Goal: Task Accomplishment & Management: Manage account settings

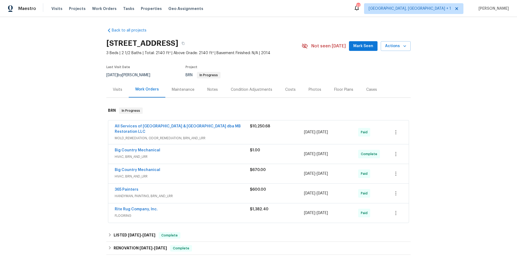
scroll to position [1, 0]
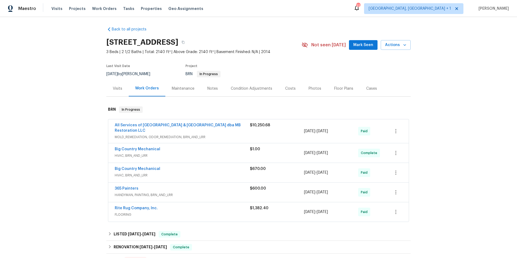
click at [209, 191] on div "365 Painters" at bounding box center [182, 189] width 135 height 6
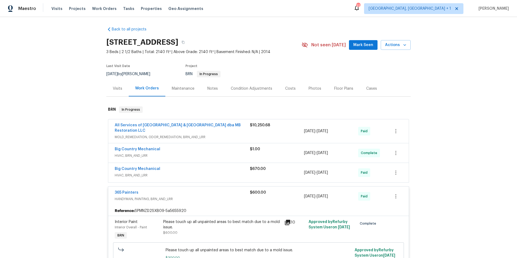
click at [209, 191] on div "365 Painters" at bounding box center [182, 193] width 135 height 6
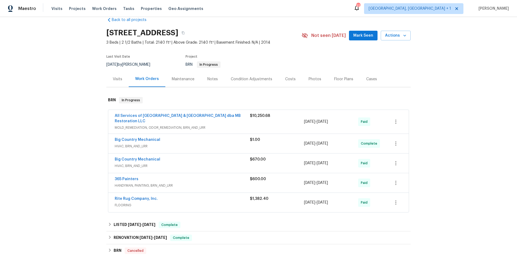
scroll to position [0, 0]
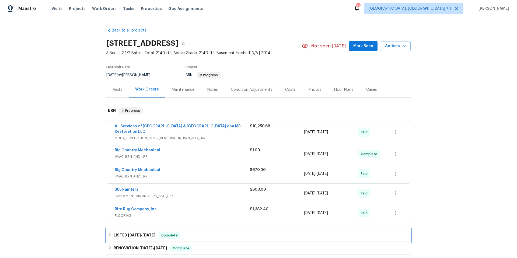
click at [191, 237] on div "LISTED [DATE] - [DATE] Complete" at bounding box center [258, 235] width 301 height 6
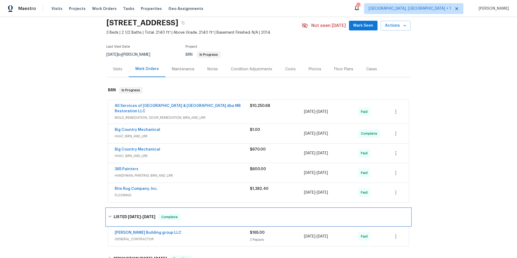
scroll to position [44, 0]
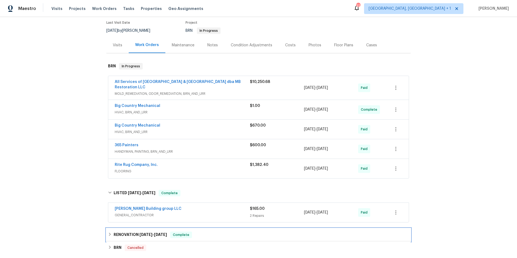
click at [204, 232] on div "RENOVATION [DATE] - [DATE] Complete" at bounding box center [258, 234] width 301 height 6
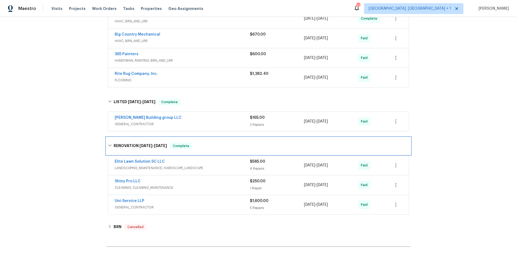
scroll to position [0, 0]
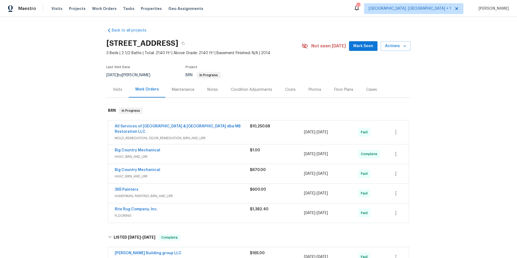
click at [173, 89] on div "Maintenance" at bounding box center [183, 89] width 23 height 5
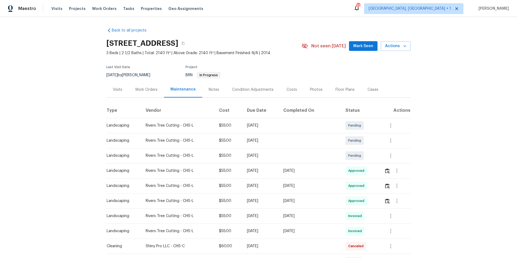
click at [145, 91] on div "Work Orders" at bounding box center [146, 89] width 22 height 5
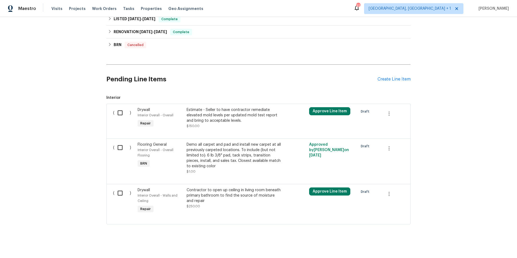
scroll to position [223, 0]
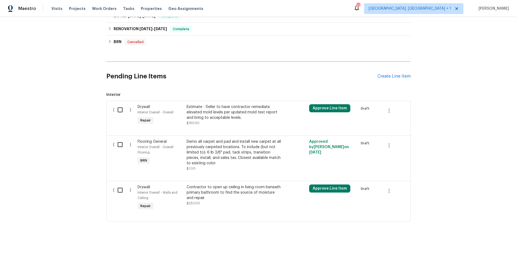
click at [118, 106] on input "checkbox" at bounding box center [121, 109] width 15 height 11
checkbox input "true"
click at [118, 140] on input "checkbox" at bounding box center [121, 144] width 15 height 11
checkbox input "true"
click at [118, 186] on input "checkbox" at bounding box center [121, 189] width 15 height 11
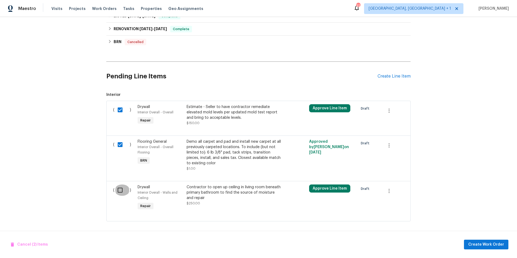
checkbox input "true"
click at [34, 245] on span "Cancel (3) Items" at bounding box center [29, 244] width 37 height 7
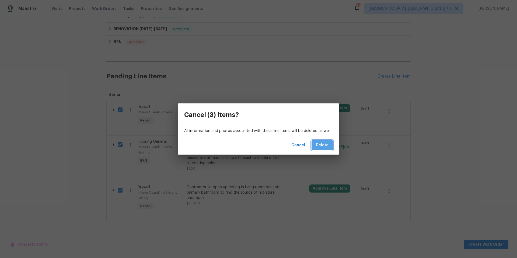
click at [322, 146] on span "Delete" at bounding box center [322, 145] width 13 height 7
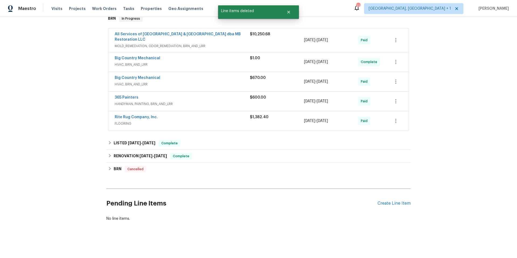
scroll to position [96, 0]
click at [400, 201] on div "Create Line Item" at bounding box center [393, 203] width 33 height 5
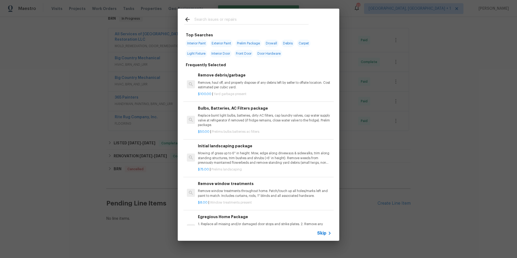
click at [262, 21] on input "text" at bounding box center [251, 20] width 114 height 8
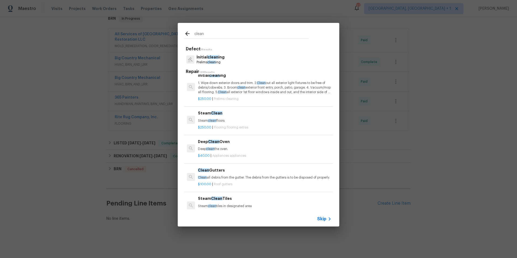
scroll to position [0, 0]
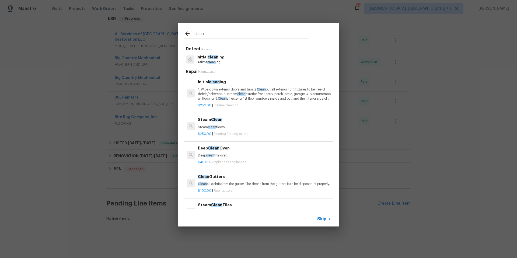
type input "clean"
click at [213, 91] on p "1. Wipe down exterior doors and trim. 2. Clean out all exterior light fixtures …" at bounding box center [265, 94] width 134 height 14
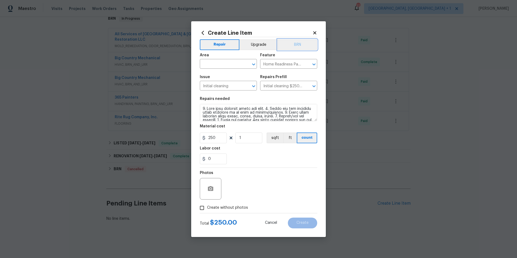
click at [299, 44] on button "BRN" at bounding box center [298, 44] width 40 height 11
click at [216, 192] on div at bounding box center [211, 189] width 22 height 22
click at [203, 209] on input "Create without photos" at bounding box center [202, 208] width 10 height 10
checkbox input "true"
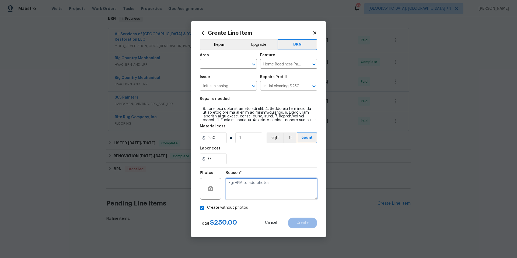
click at [271, 185] on textarea at bounding box center [272, 189] width 92 height 22
type textarea "NA"
click at [232, 63] on input "text" at bounding box center [221, 64] width 42 height 8
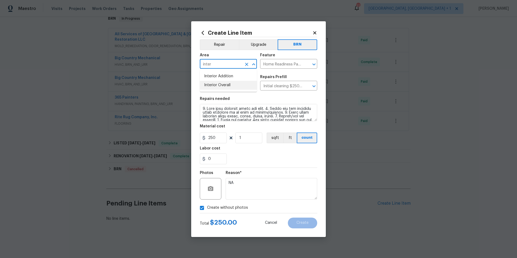
click at [230, 84] on li "Interior Overall" at bounding box center [228, 85] width 57 height 9
type input "Interior Overall"
click at [301, 224] on span "Create" at bounding box center [302, 223] width 12 height 4
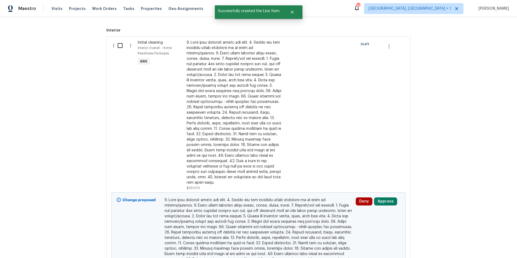
scroll to position [280, 0]
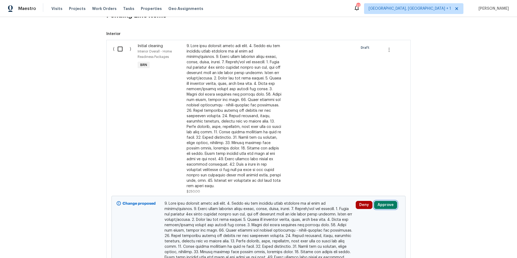
click at [386, 201] on button "Approve" at bounding box center [385, 205] width 23 height 8
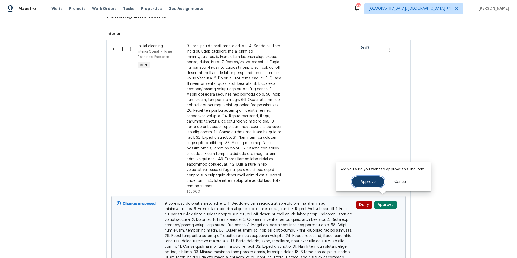
click at [373, 182] on span "Approve" at bounding box center [367, 182] width 15 height 4
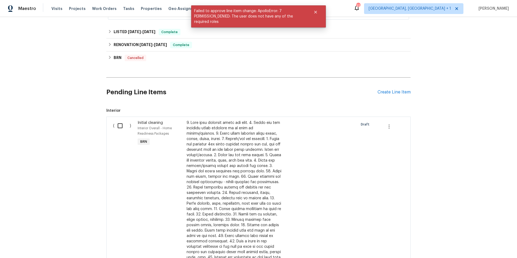
scroll to position [201, 0]
